Goal: Task Accomplishment & Management: Use online tool/utility

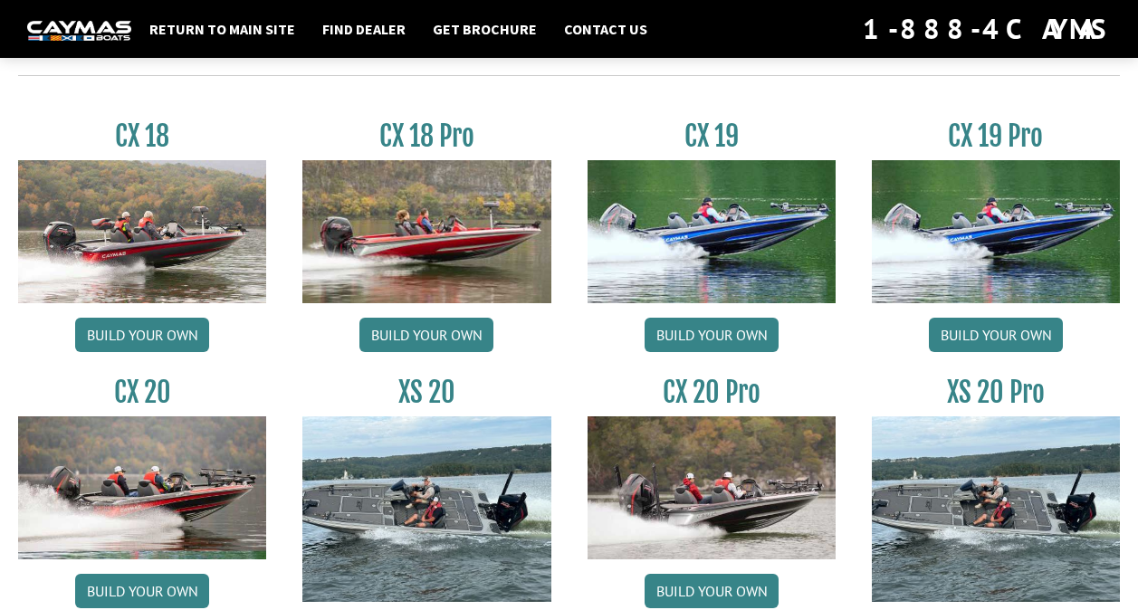
scroll to position [1473, 0]
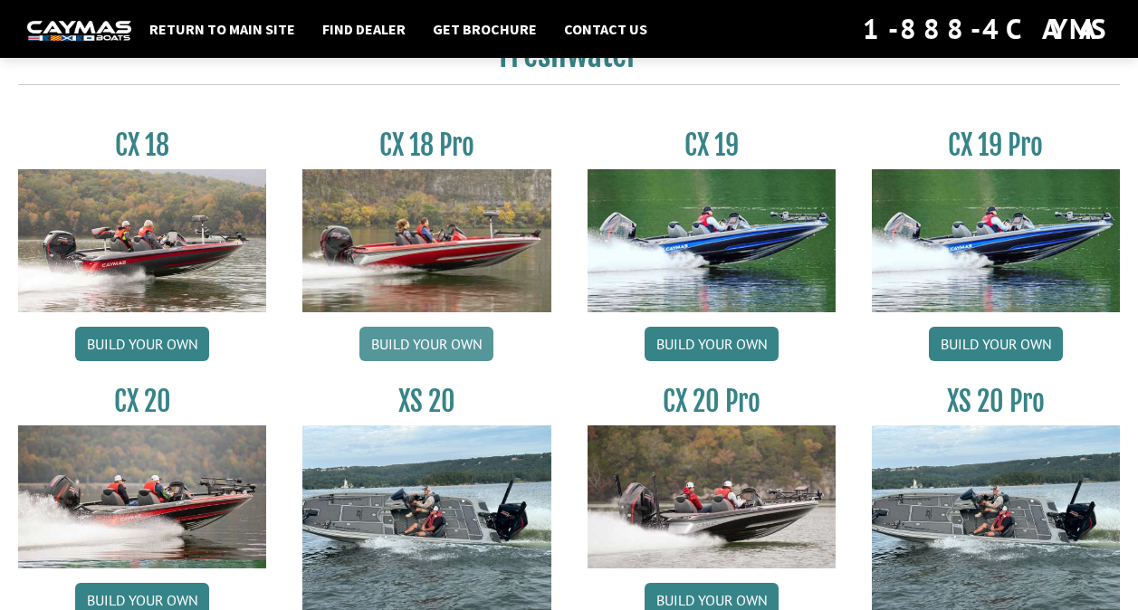
click at [463, 341] on link "Build your own" at bounding box center [427, 344] width 134 height 34
click at [684, 341] on link "Build your own" at bounding box center [712, 344] width 134 height 34
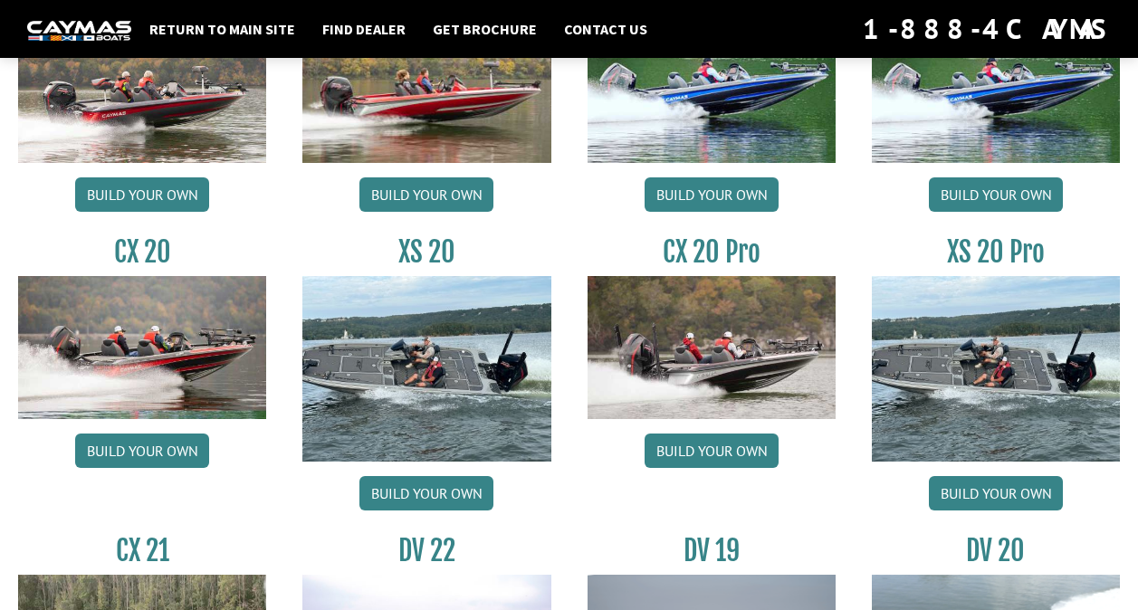
scroll to position [1624, 0]
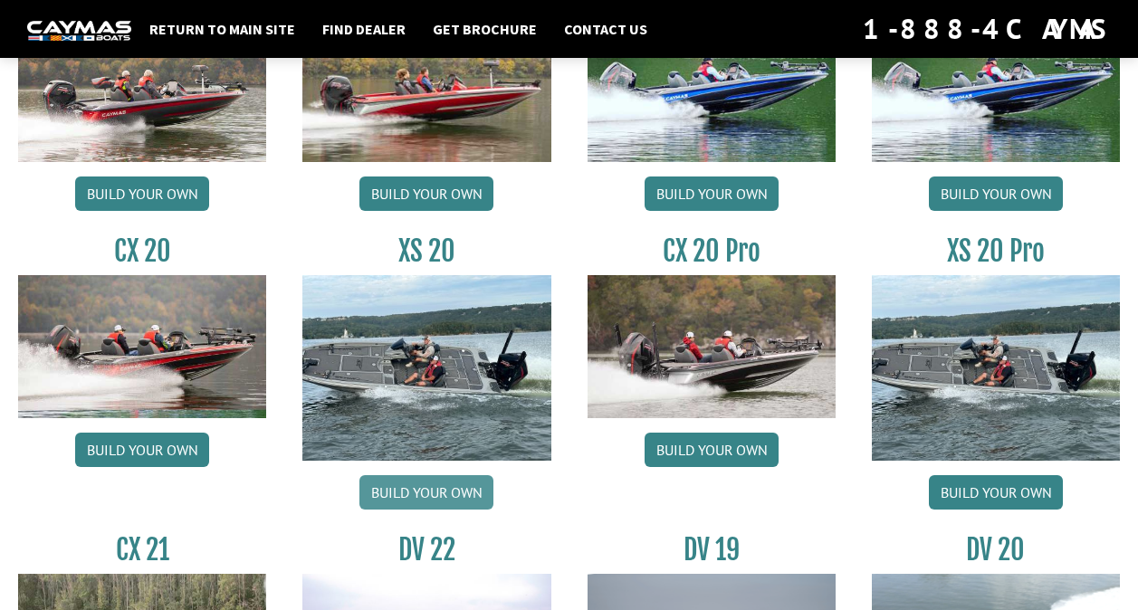
click at [433, 492] on link "Build your own" at bounding box center [427, 492] width 134 height 34
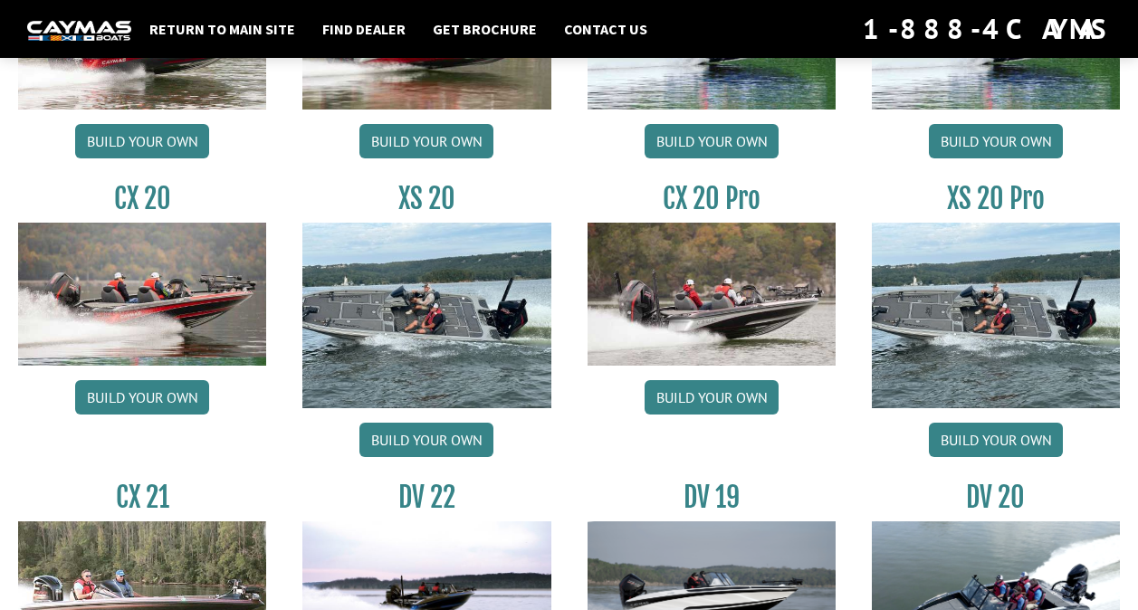
scroll to position [1677, 0]
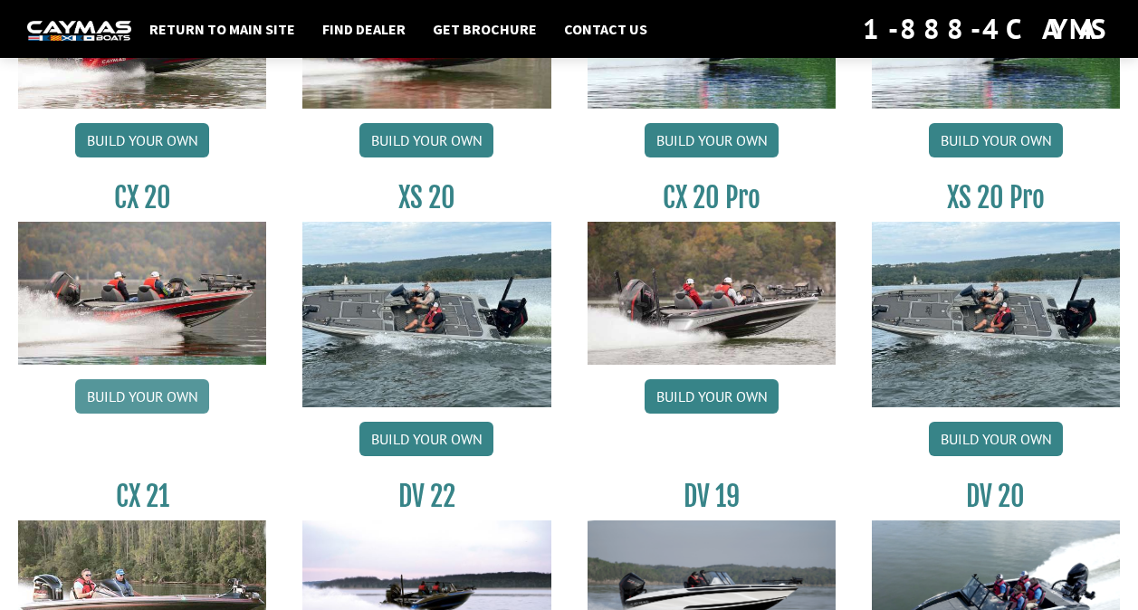
click at [161, 414] on link "Build your own" at bounding box center [142, 396] width 134 height 34
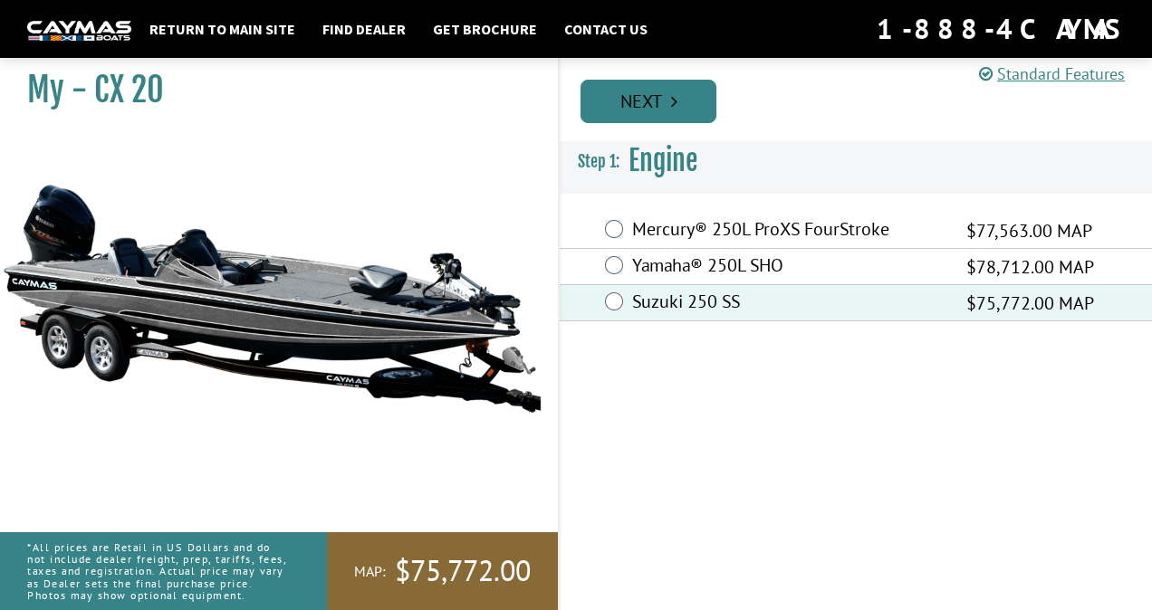
click at [644, 107] on link "Next" at bounding box center [648, 101] width 136 height 43
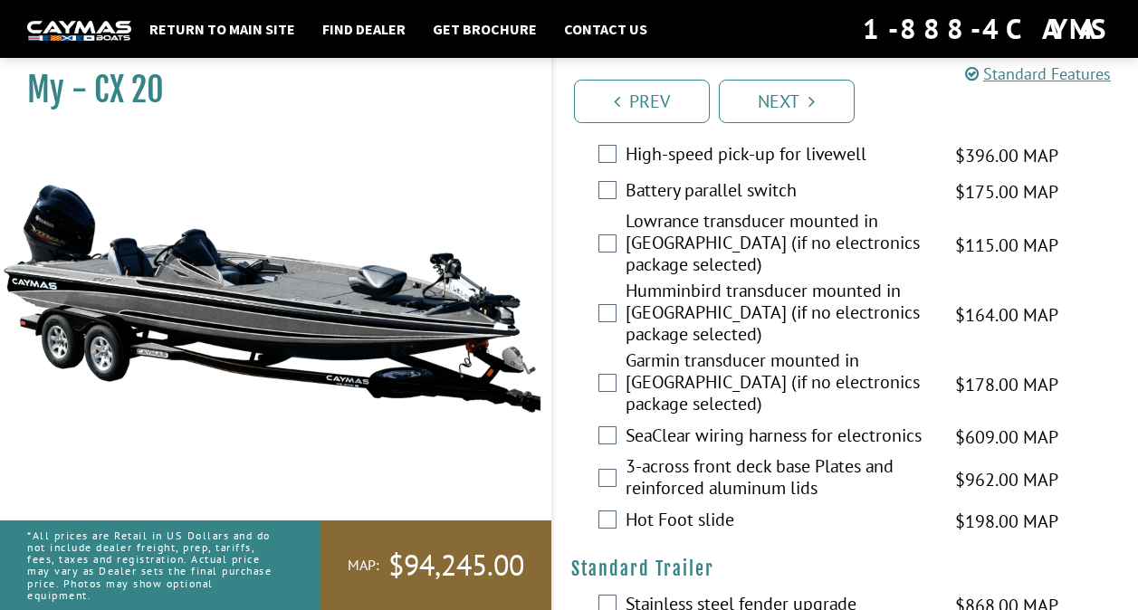
scroll to position [3226, 0]
click at [609, 416] on div "Garmin transducer mounted in [GEOGRAPHIC_DATA] (if no electronics package selec…" at bounding box center [846, 384] width 586 height 70
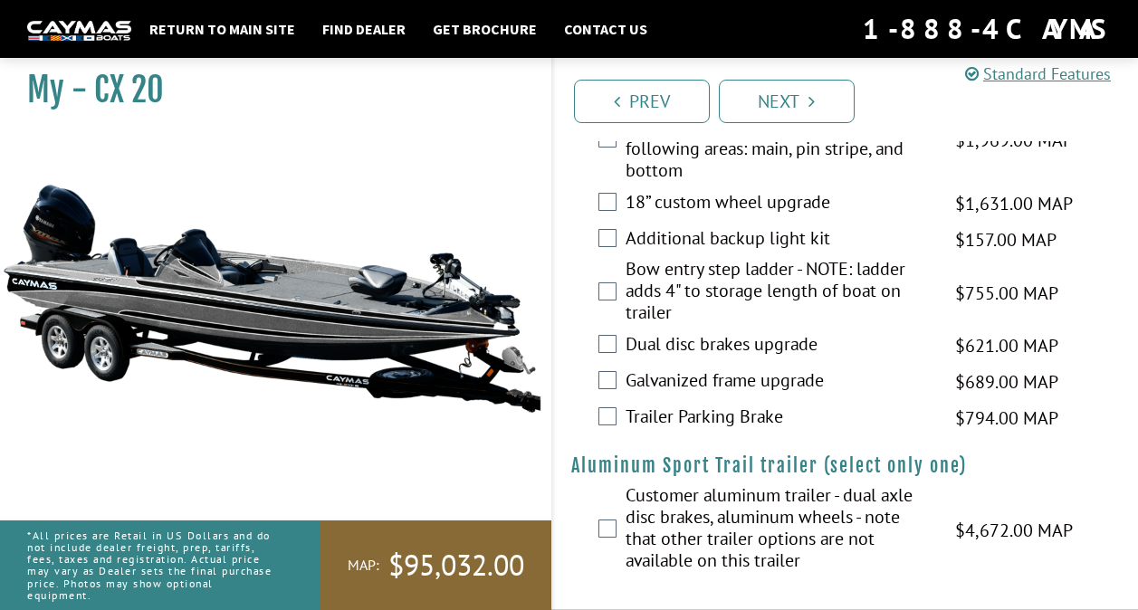
scroll to position [3789, 0]
click at [761, 109] on link "Next" at bounding box center [787, 101] width 136 height 43
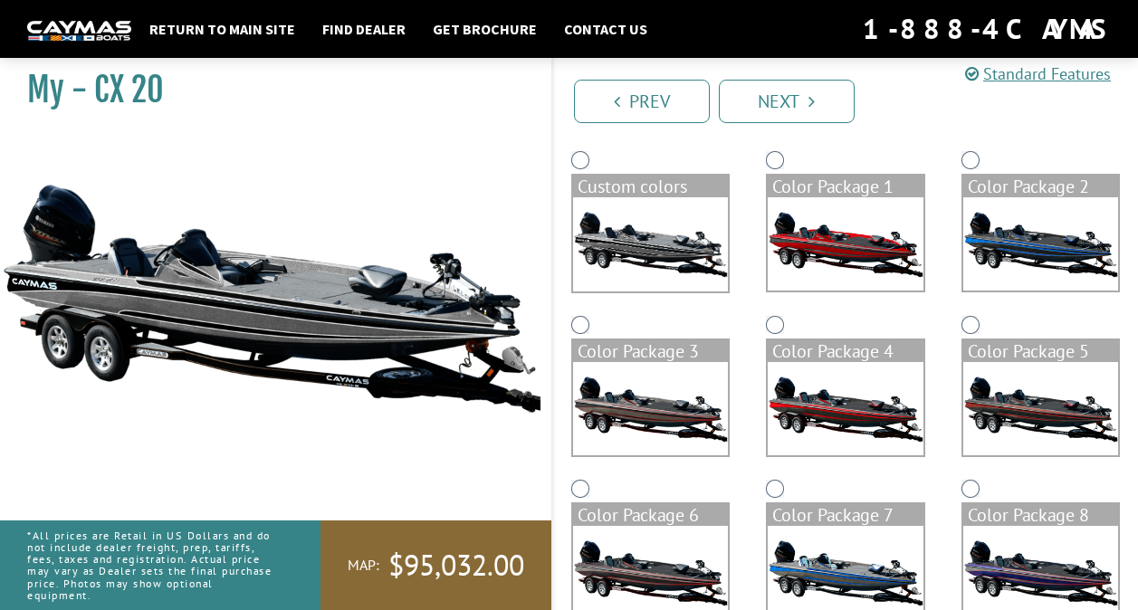
scroll to position [149, 0]
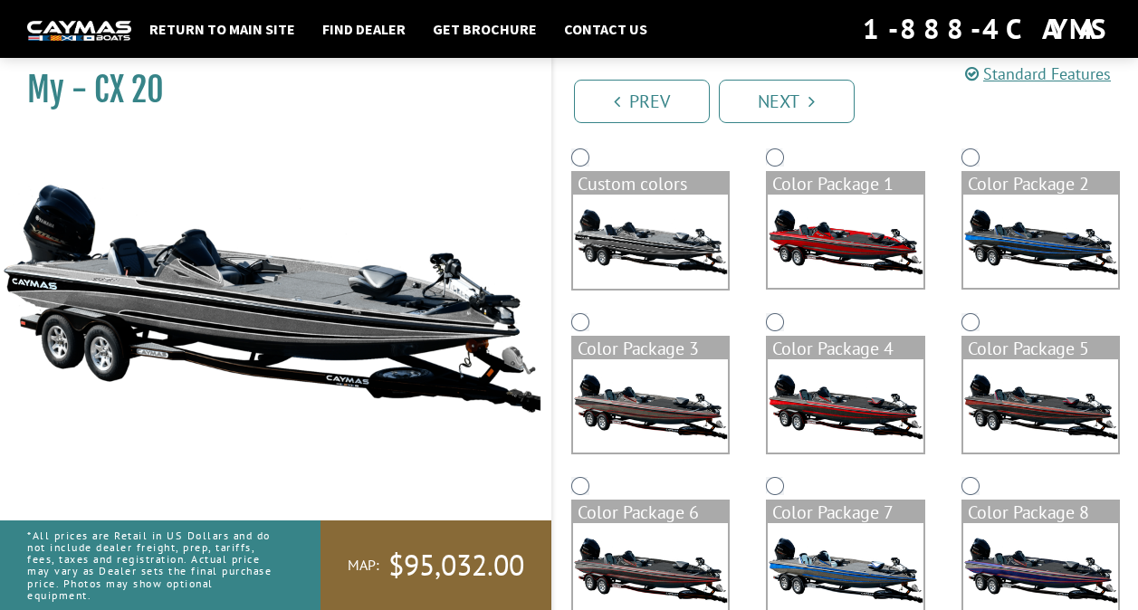
click at [991, 246] on img at bounding box center [1042, 241] width 156 height 93
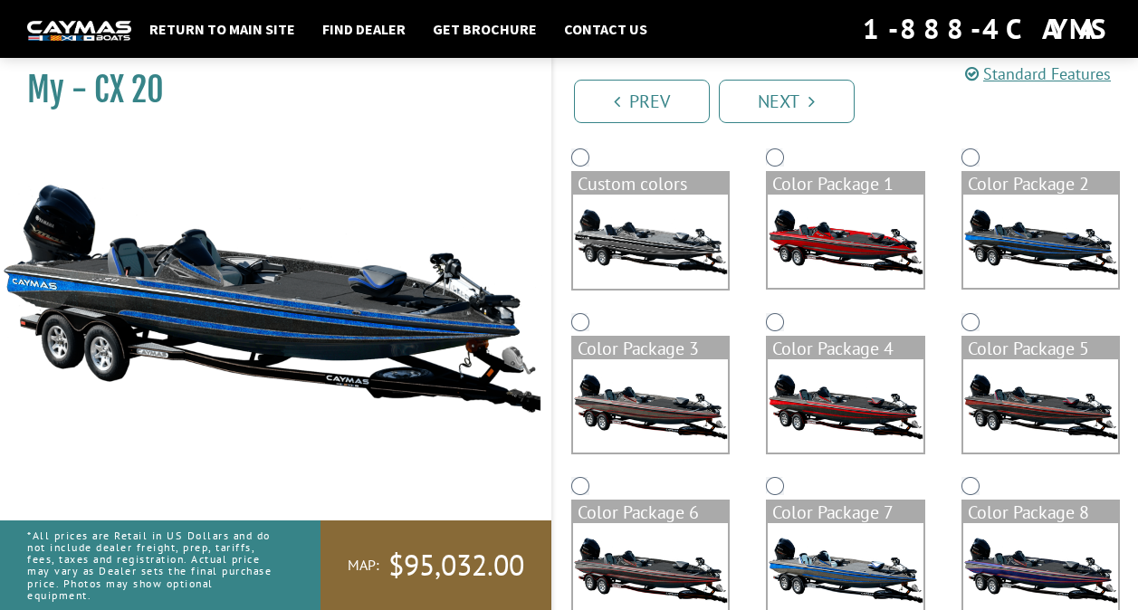
click at [999, 533] on img at bounding box center [1042, 569] width 156 height 93
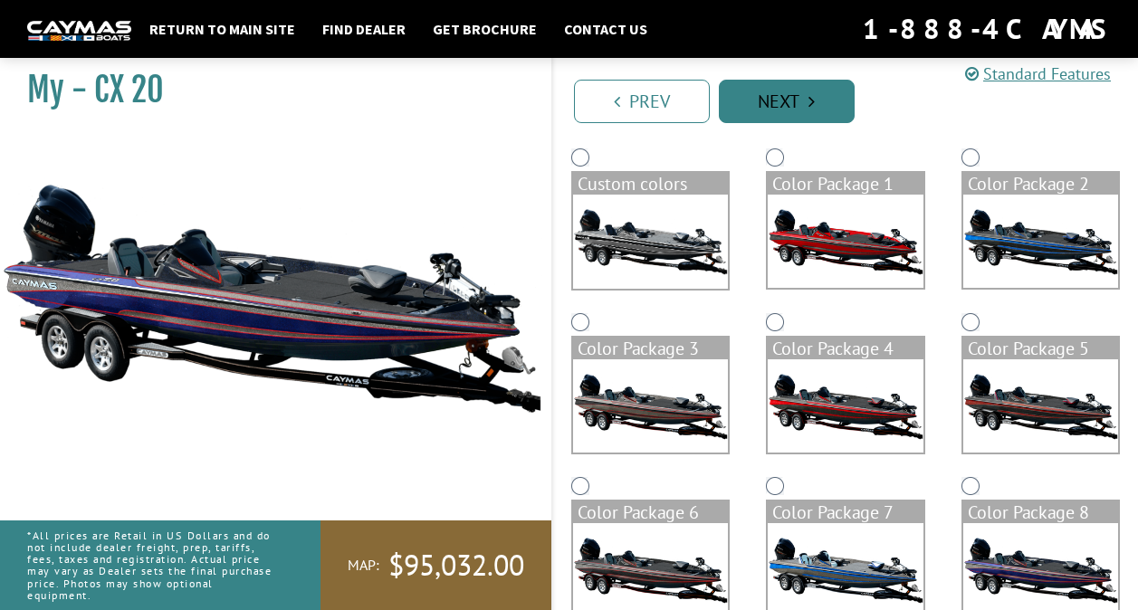
click at [834, 95] on link "Next" at bounding box center [787, 101] width 136 height 43
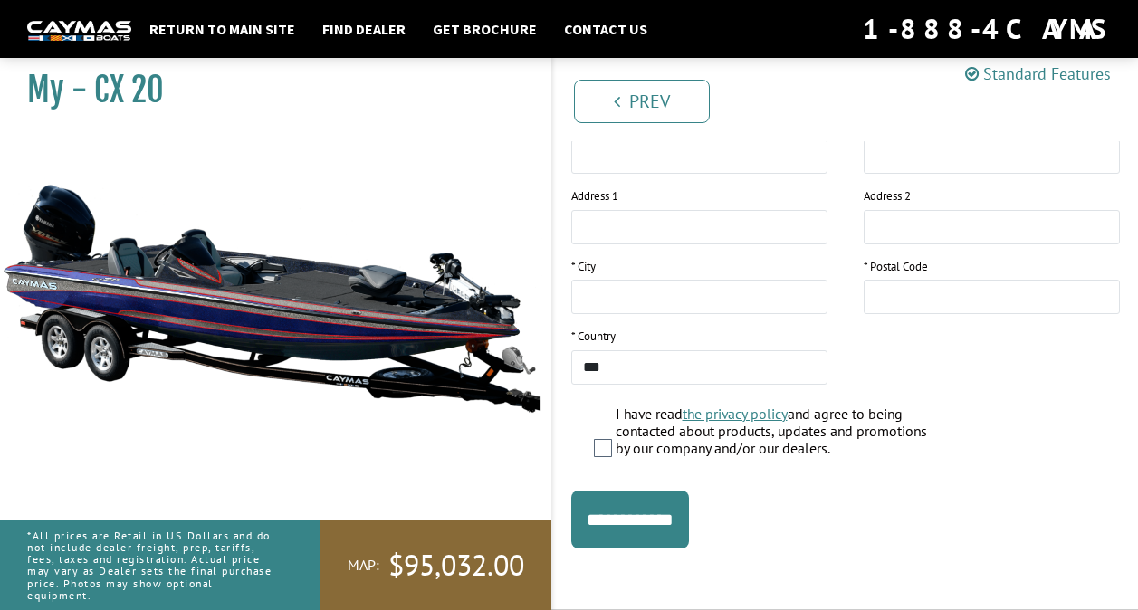
scroll to position [0, 0]
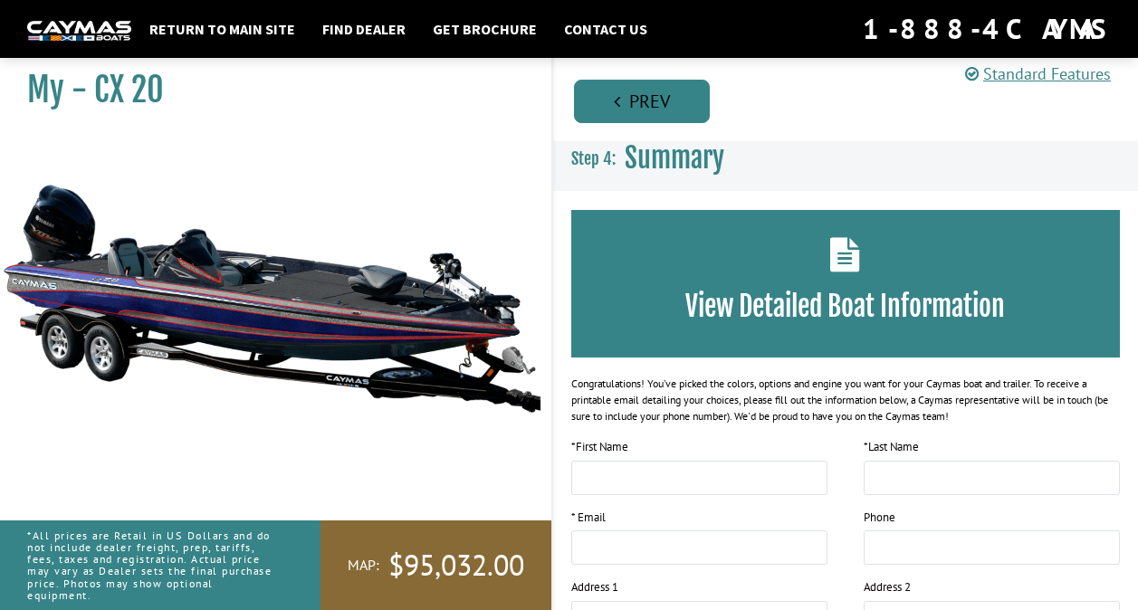
click at [647, 108] on link "Prev" at bounding box center [642, 101] width 136 height 43
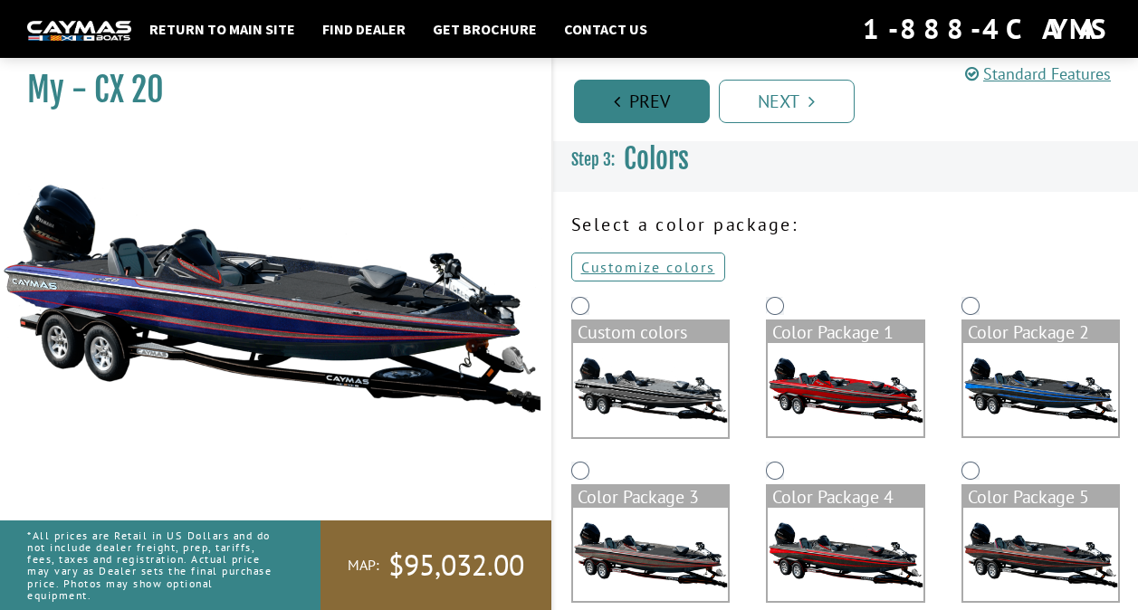
click at [647, 108] on link "Prev" at bounding box center [642, 101] width 136 height 43
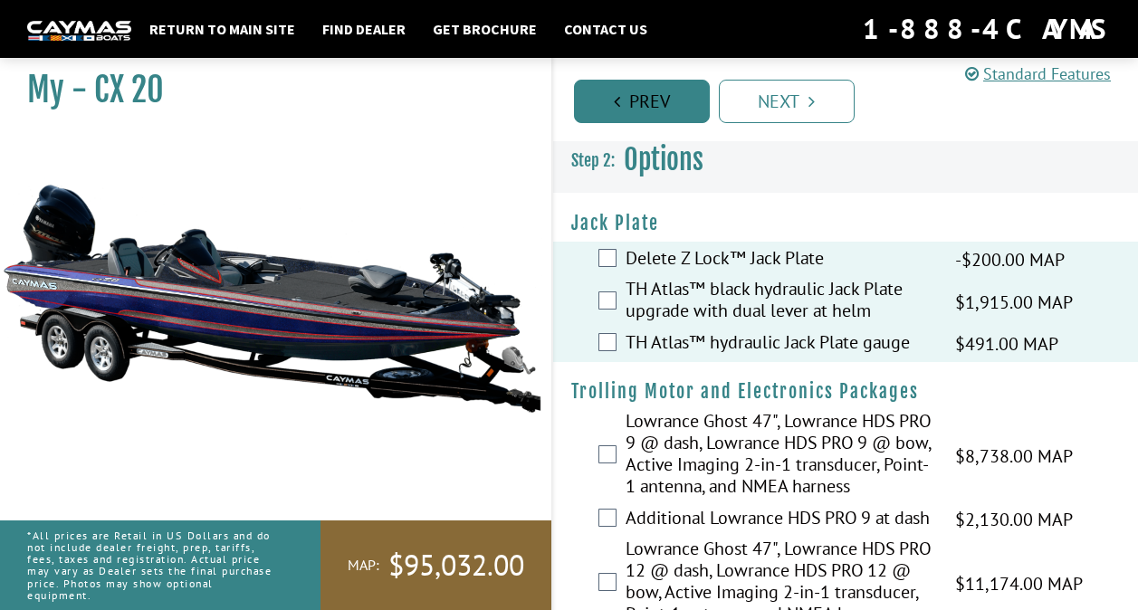
click at [647, 108] on link "Prev" at bounding box center [642, 101] width 136 height 43
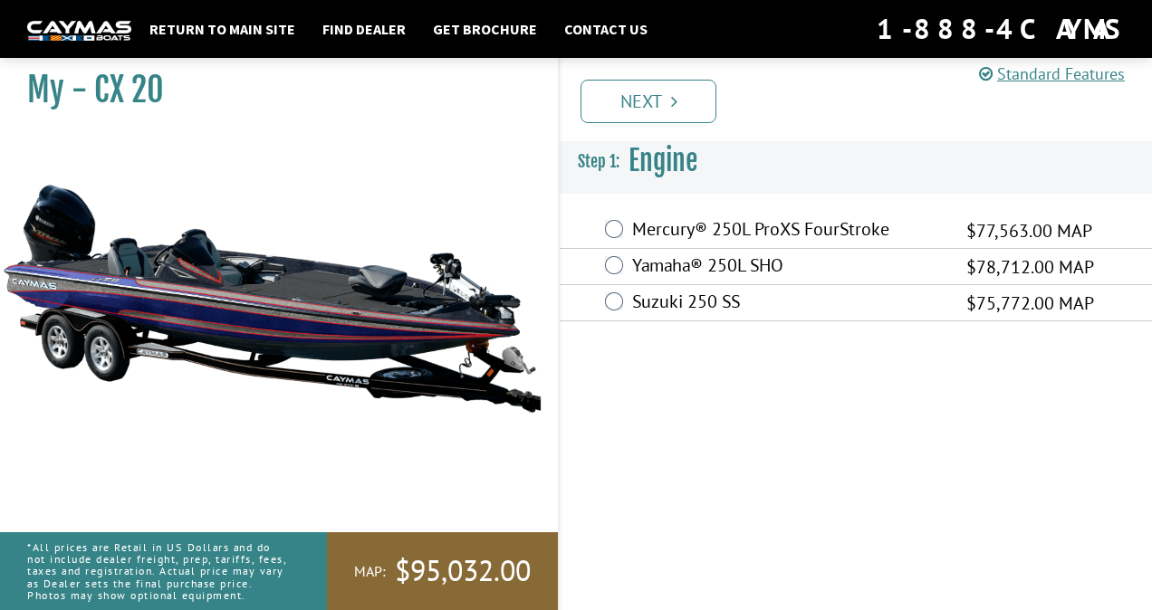
click at [647, 108] on link "Next" at bounding box center [648, 101] width 136 height 43
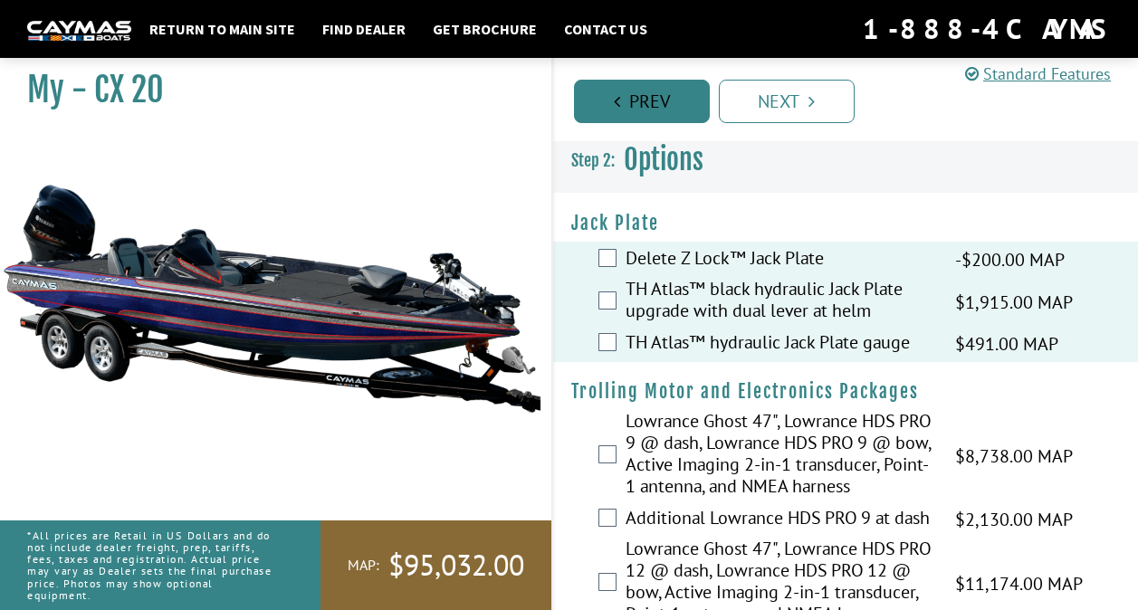
click at [647, 108] on link "Prev" at bounding box center [642, 101] width 136 height 43
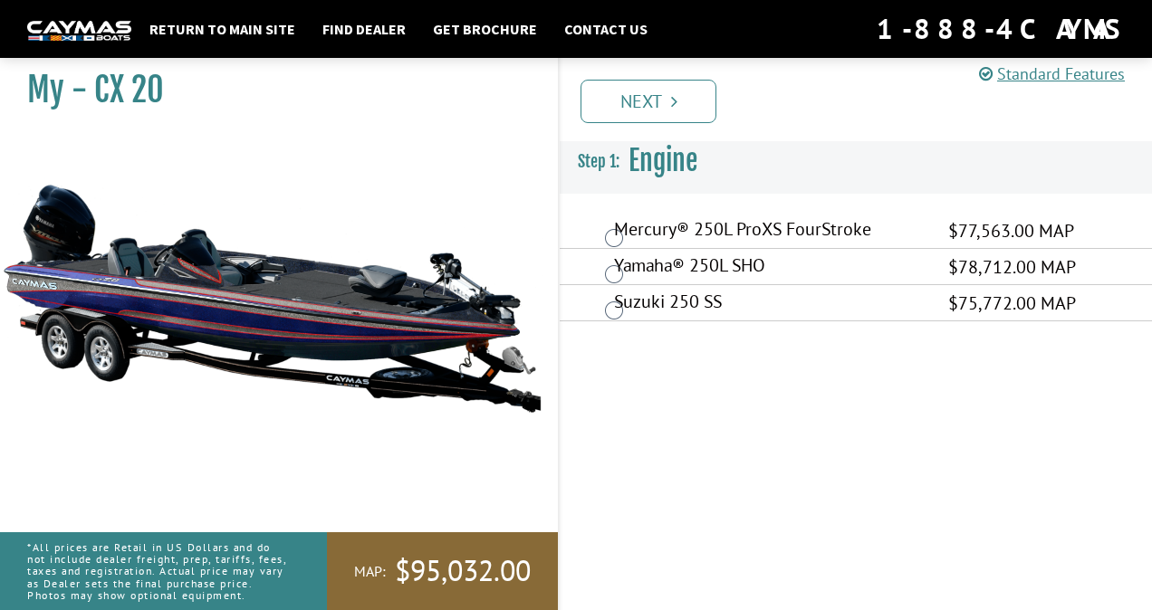
click at [647, 108] on link "Next" at bounding box center [648, 101] width 136 height 43
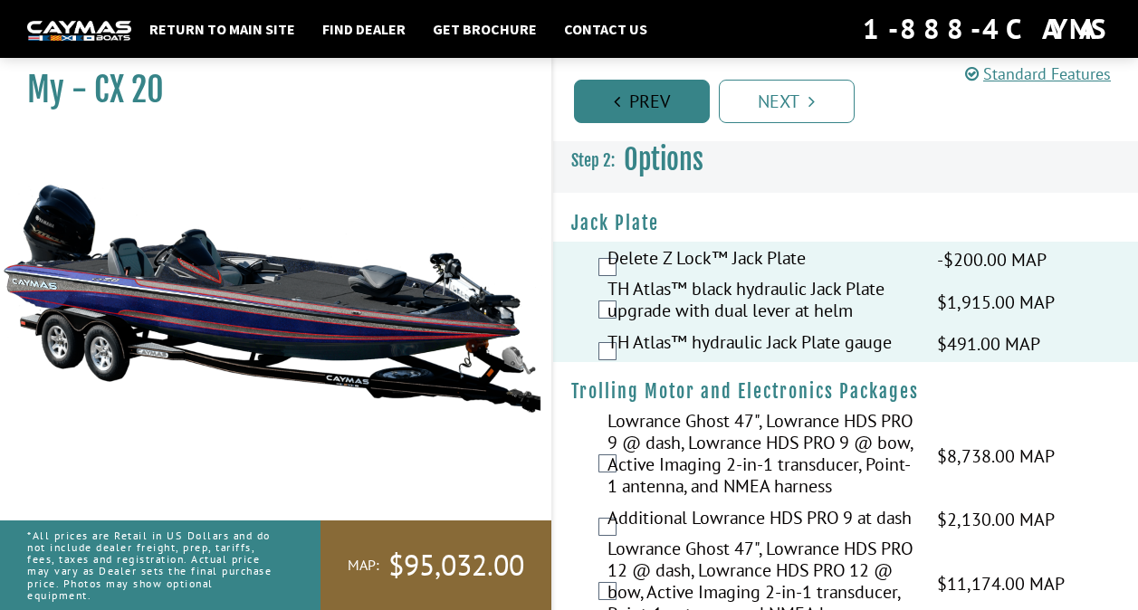
click at [647, 108] on link "Prev" at bounding box center [642, 101] width 136 height 43
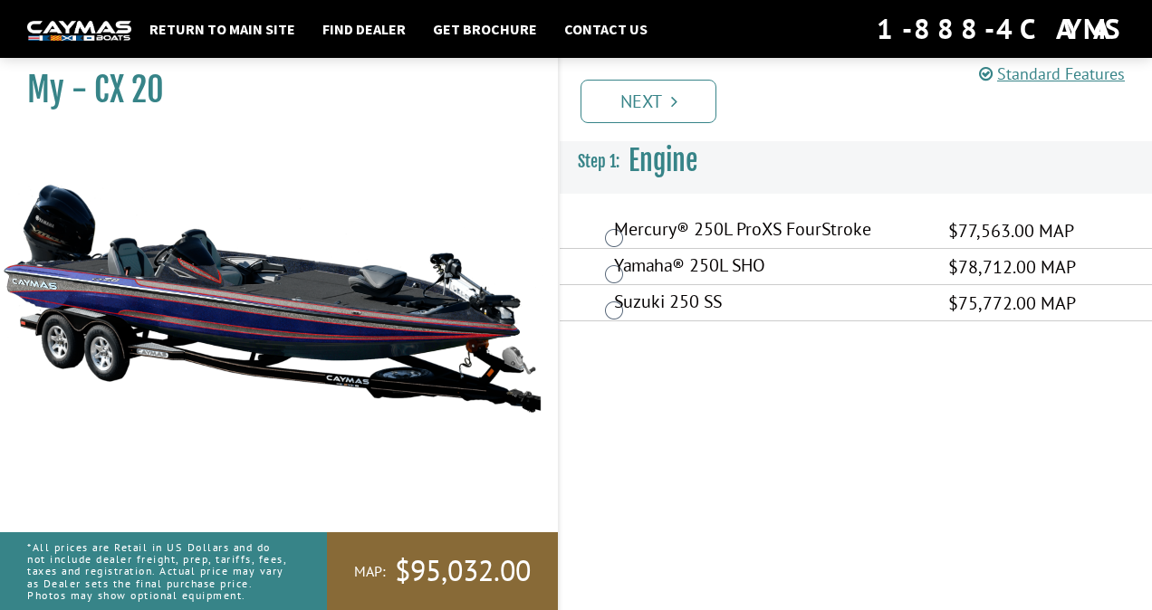
click at [647, 108] on link "Next" at bounding box center [648, 101] width 136 height 43
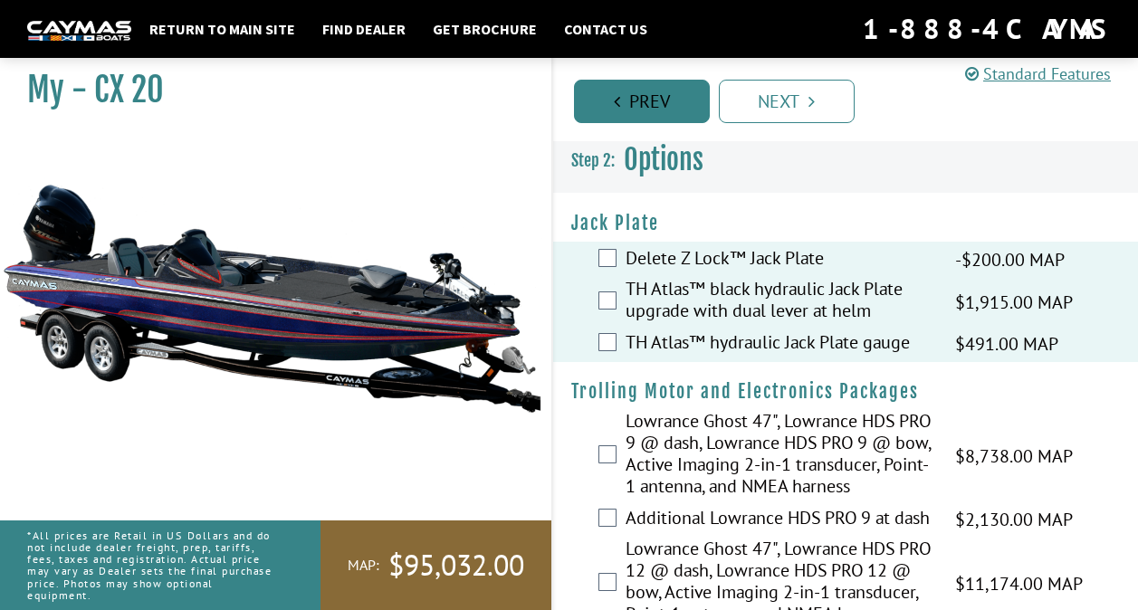
click at [647, 108] on link "Prev" at bounding box center [642, 101] width 136 height 43
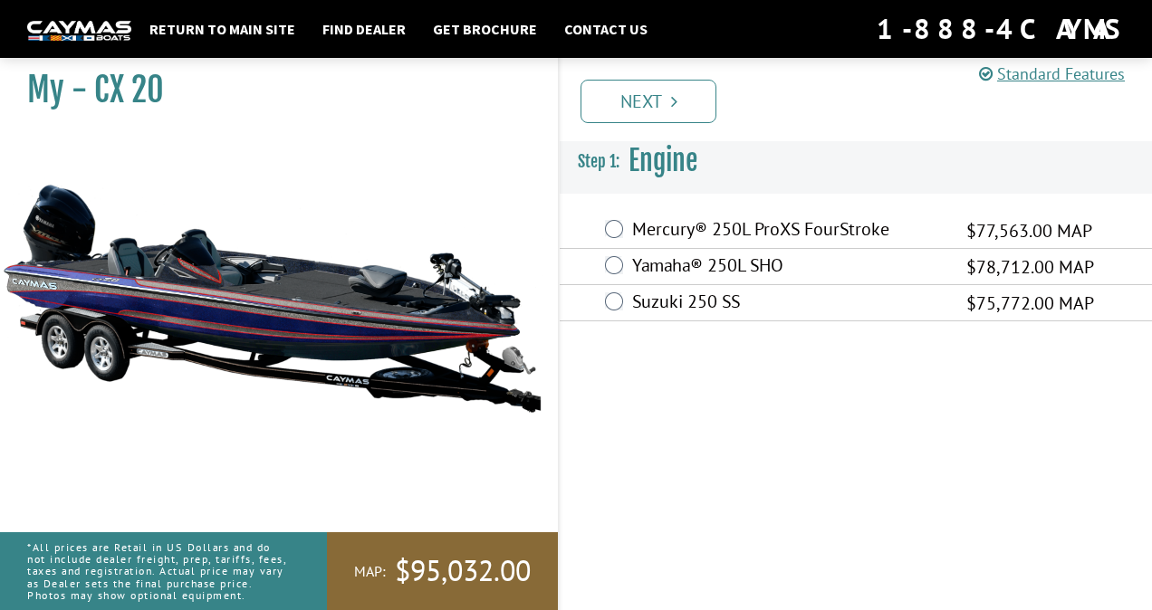
click at [647, 108] on link "Next" at bounding box center [648, 101] width 136 height 43
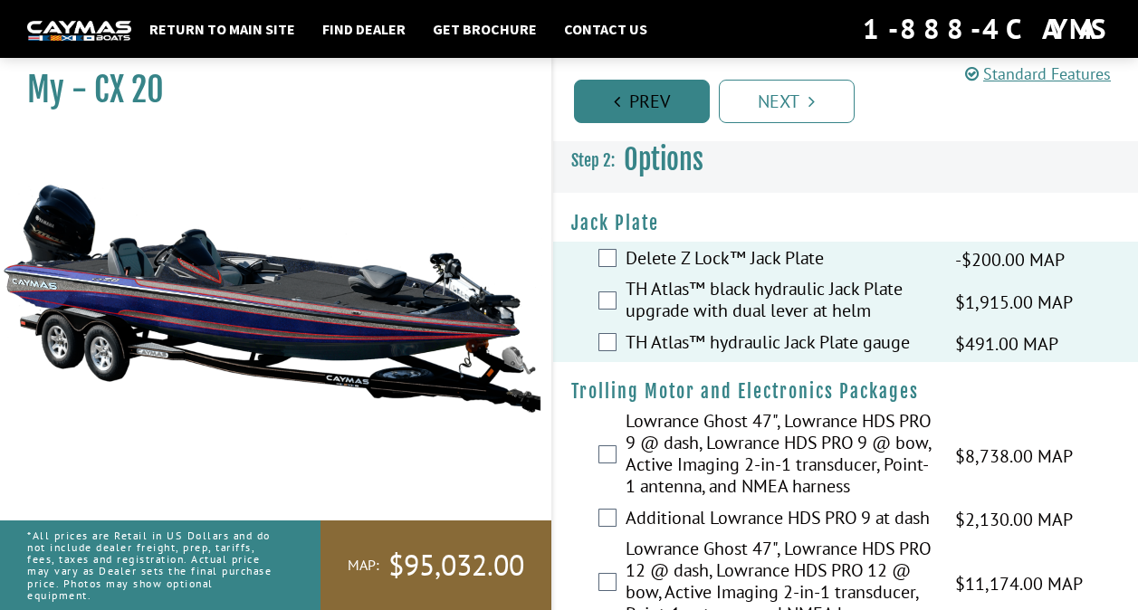
click at [647, 108] on link "Prev" at bounding box center [642, 101] width 136 height 43
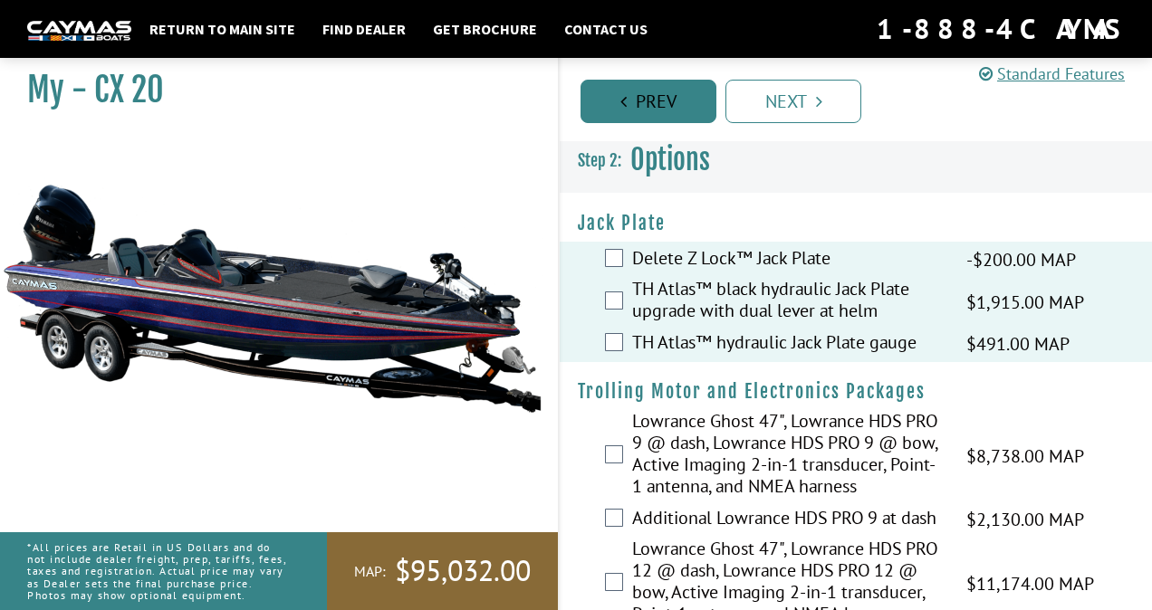
click at [725, 108] on link "Next" at bounding box center [793, 101] width 136 height 43
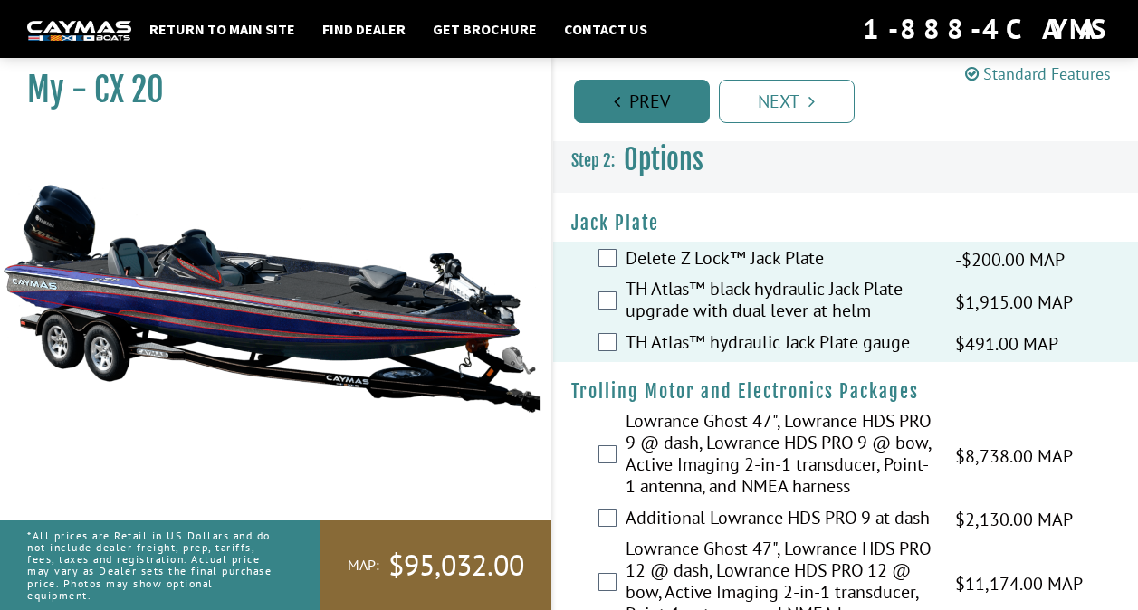
click at [647, 108] on link "Prev" at bounding box center [642, 101] width 136 height 43
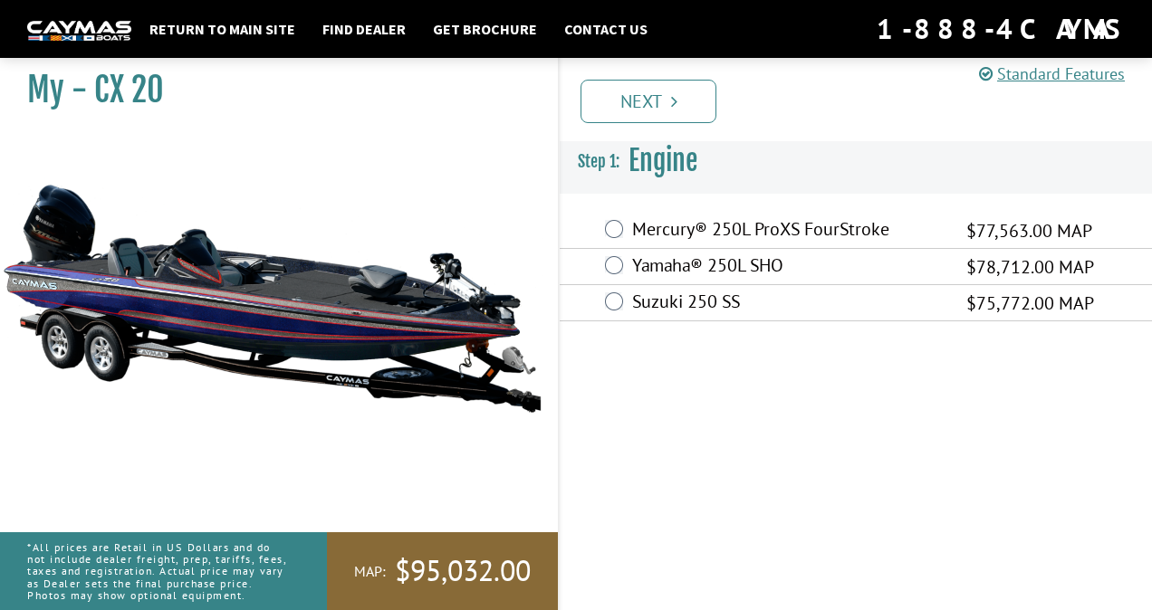
click at [647, 108] on link "Next" at bounding box center [648, 101] width 136 height 43
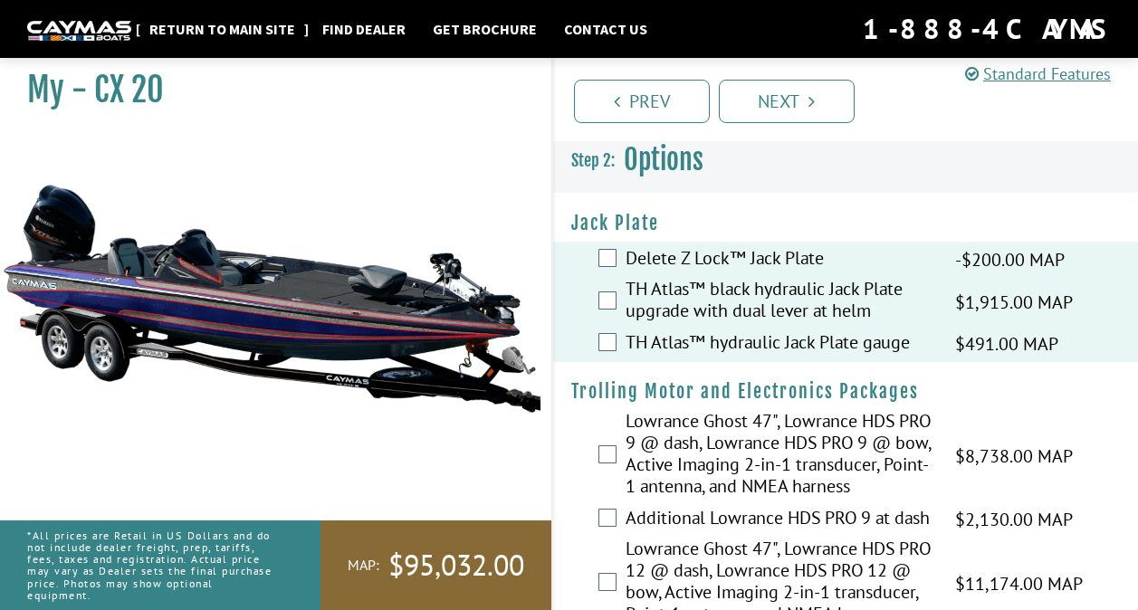
click at [234, 32] on link "Return to main site" at bounding box center [222, 29] width 164 height 24
